Goal: Subscribe to service/newsletter

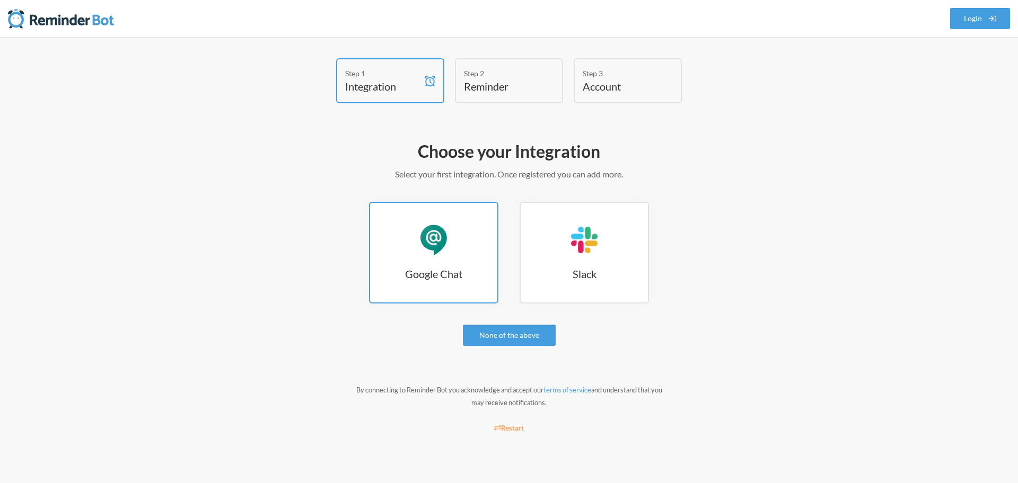
click at [436, 267] on h3 "Google Chat" at bounding box center [433, 274] width 127 height 15
click at [516, 76] on div "Step 2" at bounding box center [501, 73] width 74 height 11
click at [509, 431] on small "Restart" at bounding box center [509, 428] width 30 height 8
